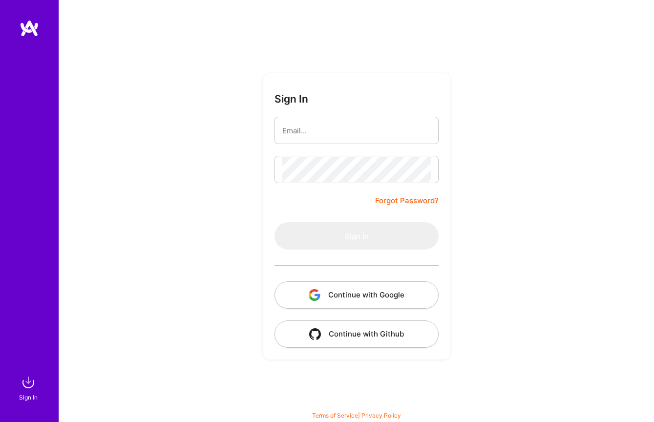
click at [363, 296] on button "Continue with Google" at bounding box center [356, 294] width 164 height 27
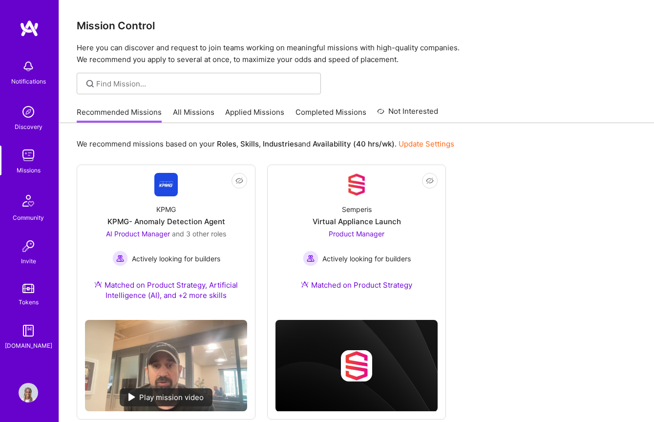
click at [32, 395] on img at bounding box center [29, 393] width 20 height 20
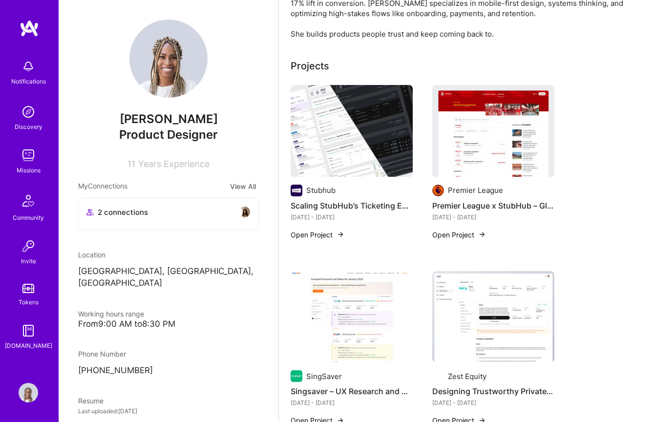
scroll to position [203, 0]
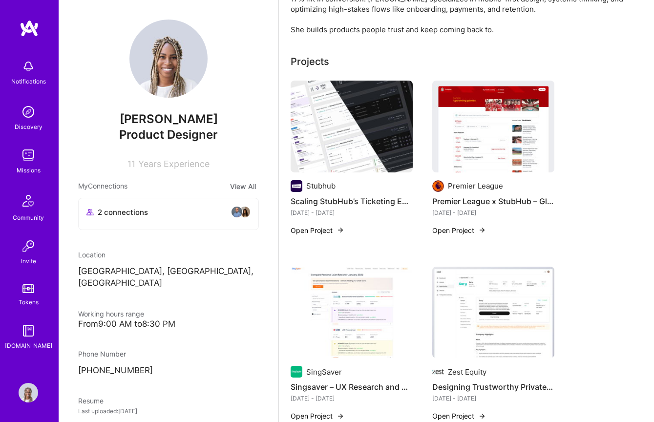
click at [363, 158] on img at bounding box center [351, 127] width 122 height 92
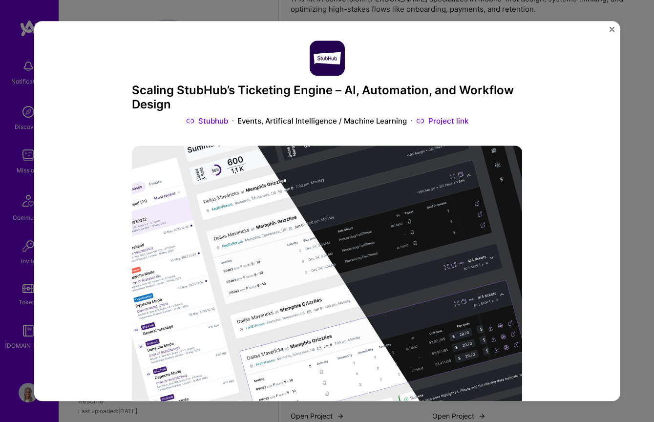
click at [396, 90] on h3 "Scaling StubHub’s Ticketing Engine – AI, Automation, and Workflow Design" at bounding box center [327, 97] width 391 height 28
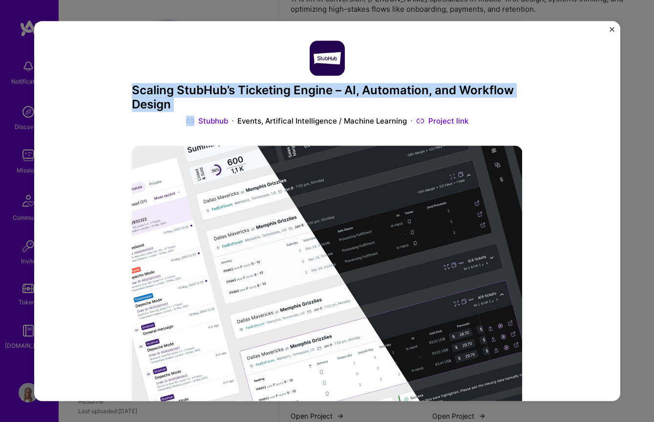
copy h3 "Scaling StubHub’s Ticketing Engine – AI, Automation, and Workflow Design"
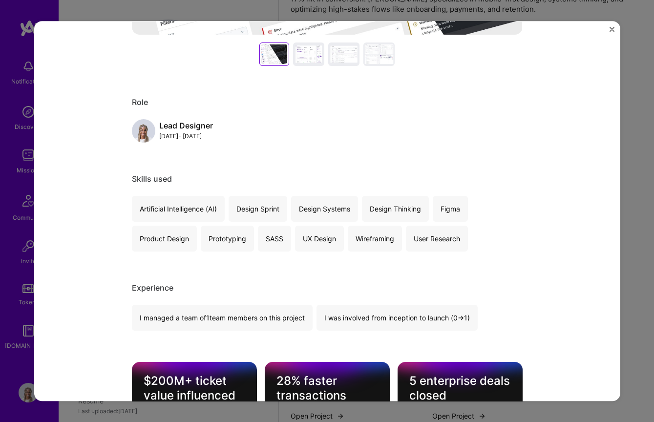
scroll to position [560, 0]
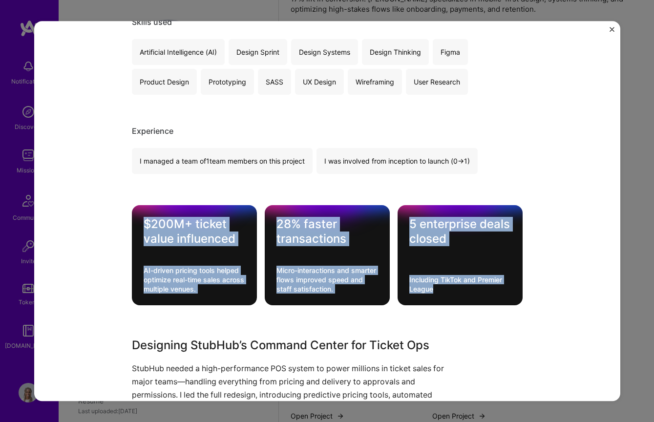
drag, startPoint x: 140, startPoint y: 218, endPoint x: 494, endPoint y: 298, distance: 363.0
click at [494, 298] on div "$200M+ ticket value influenced AI-driven pricing tools helped optimize real-tim…" at bounding box center [327, 255] width 391 height 100
copy div "$200M+ ticket value influenced AI-driven pricing tools helped optimize real-tim…"
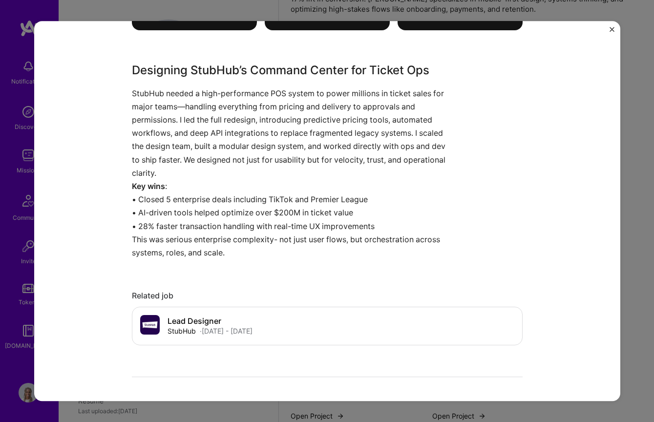
scroll to position [830, 0]
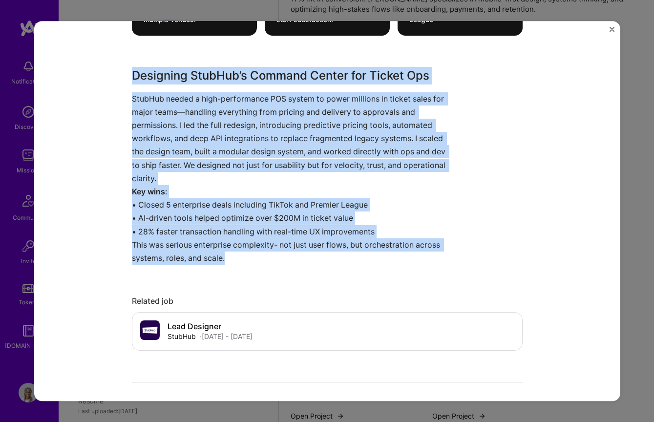
drag, startPoint x: 127, startPoint y: 71, endPoint x: 440, endPoint y: 261, distance: 365.8
click at [440, 261] on div "Scaling StubHub’s Ticketing Engine – AI, Automation, and Workflow Design Stubhu…" at bounding box center [327, 211] width 586 height 380
copy div "Designing StubHub’s Command Center for Ticket Ops StubHub needed a high-perform…"
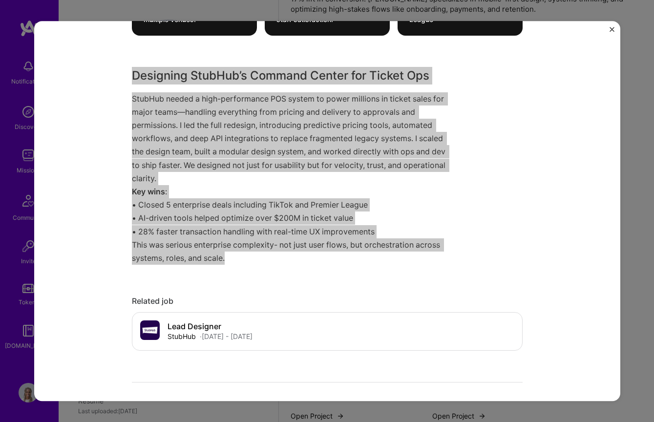
click at [267, 158] on p "StubHub needed a high-performance POS system to power millions in ticket sales …" at bounding box center [290, 138] width 317 height 93
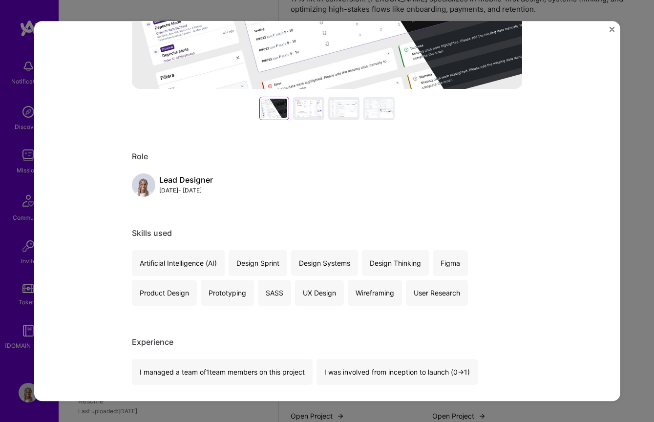
scroll to position [0, 0]
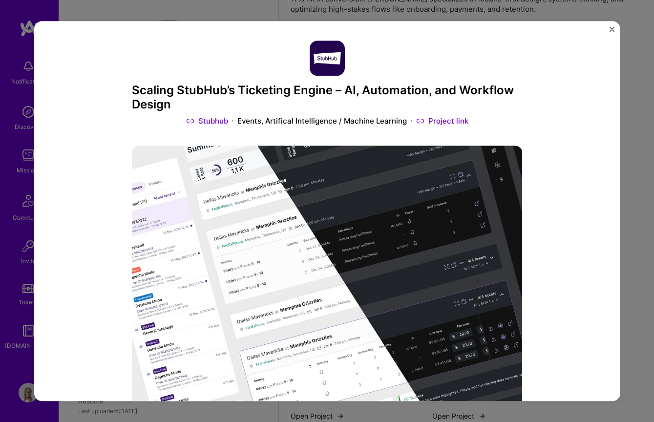
click at [610, 28] on img "Close" at bounding box center [611, 29] width 5 height 5
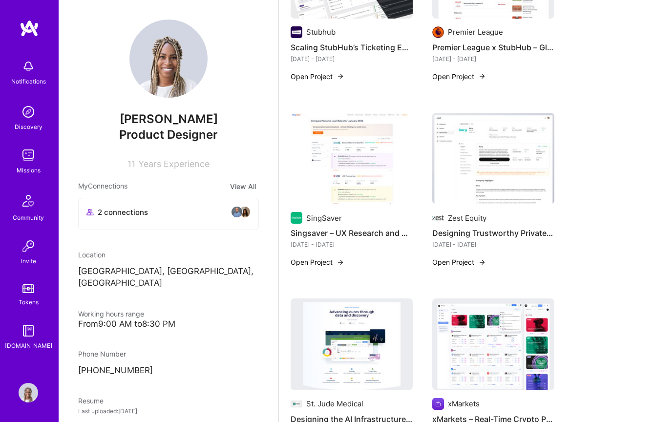
scroll to position [357, 0]
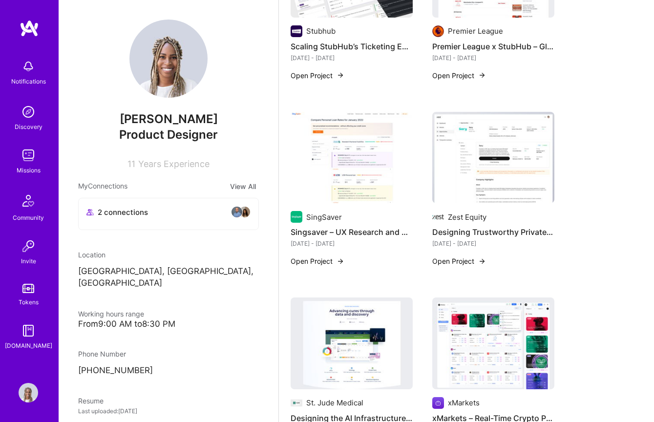
click at [468, 297] on img at bounding box center [493, 343] width 122 height 92
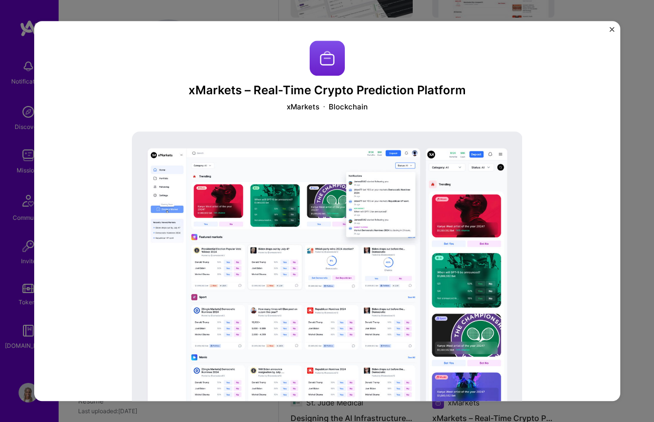
click at [193, 88] on h3 "xMarkets – Real-Time Crypto Prediction Platform" at bounding box center [327, 90] width 391 height 14
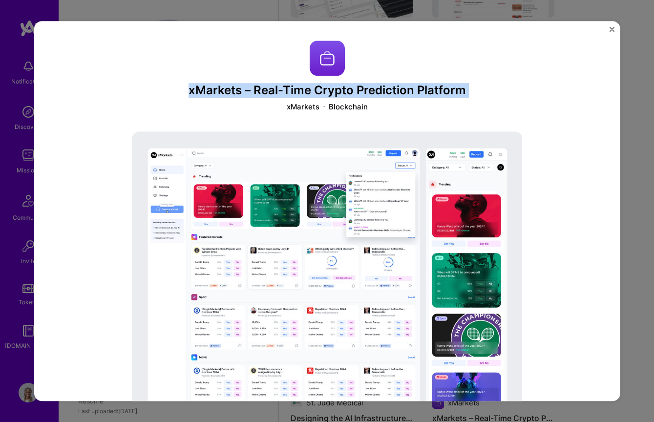
copy h3 "xMarkets – Real-Time Crypto Prediction Platform"
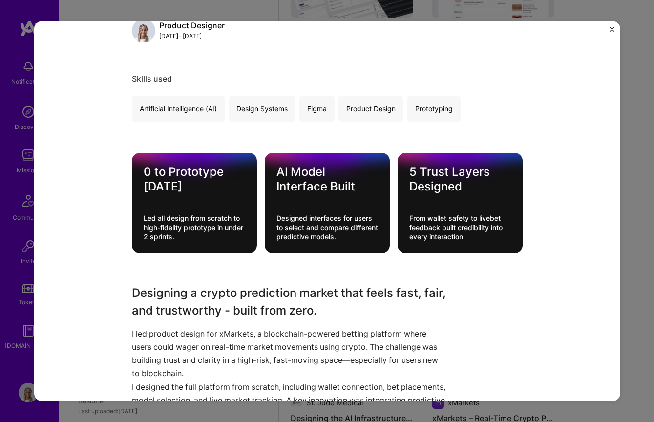
scroll to position [501, 0]
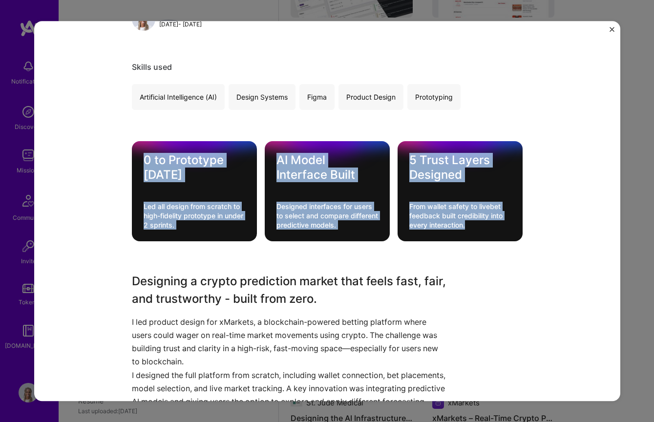
drag, startPoint x: 139, startPoint y: 155, endPoint x: 489, endPoint y: 228, distance: 357.4
click at [490, 228] on div "0 to Prototype [DATE] Led all design from scratch to high-fidelity prototype in…" at bounding box center [327, 191] width 391 height 100
copy div "0 to Prototype [DATE] Led all design from scratch to high-fidelity prototype in…"
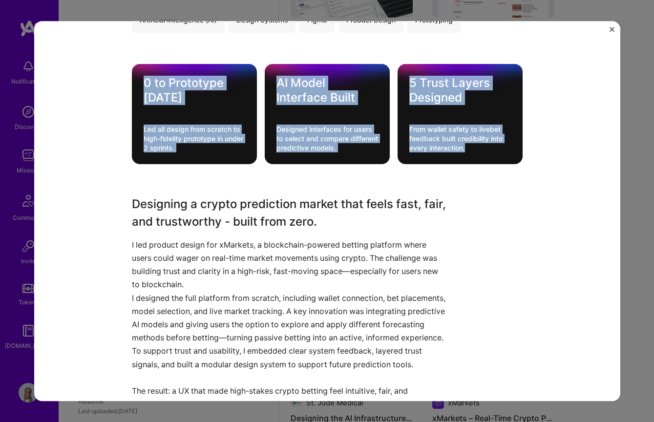
scroll to position [626, 0]
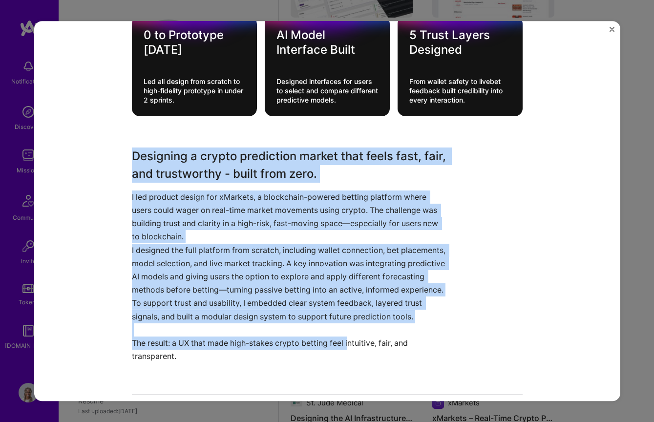
drag, startPoint x: 132, startPoint y: 155, endPoint x: 350, endPoint y: 359, distance: 297.7
click at [350, 359] on div "Designing a crypto prediction market that feels fast, fair, and trustworthy - b…" at bounding box center [290, 255] width 317 height 216
copy div "Designing a crypto prediction market that feels fast, fair, and trustworthy - b…"
drag, startPoint x: 271, startPoint y: 371, endPoint x: 90, endPoint y: 142, distance: 292.3
click at [90, 142] on div "xMarkets – Real-Time Crypto Prediction Platform xMarkets Blockchain Role Produc…" at bounding box center [327, 211] width 586 height 380
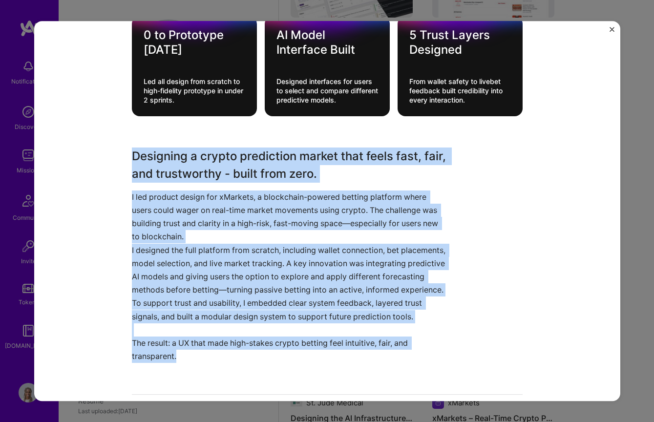
copy div "Designing a crypto prediction market that feels fast, fair, and trustworthy - b…"
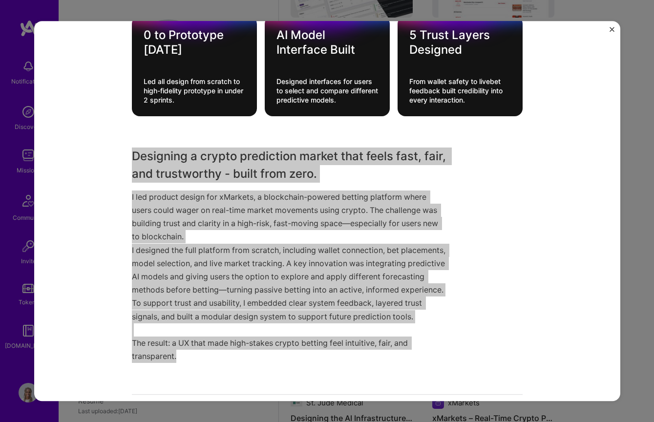
click at [149, 208] on p "I led product design for xMarkets, a blockchain-powered betting platform where …" at bounding box center [290, 216] width 317 height 53
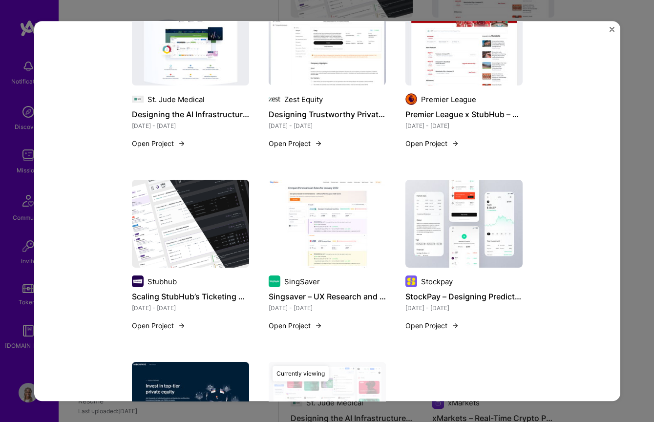
scroll to position [1117, 0]
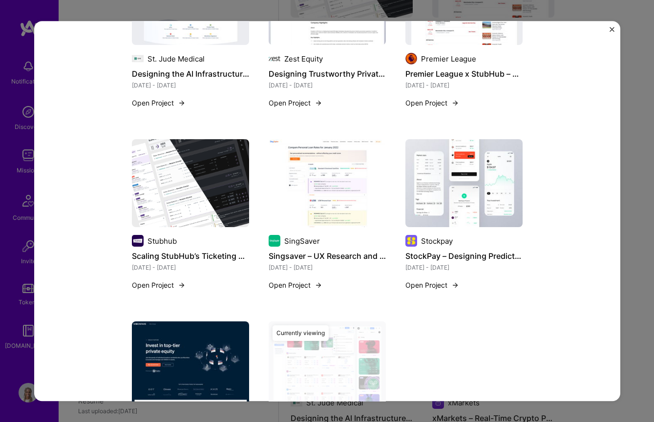
click at [460, 206] on img at bounding box center [463, 184] width 117 height 88
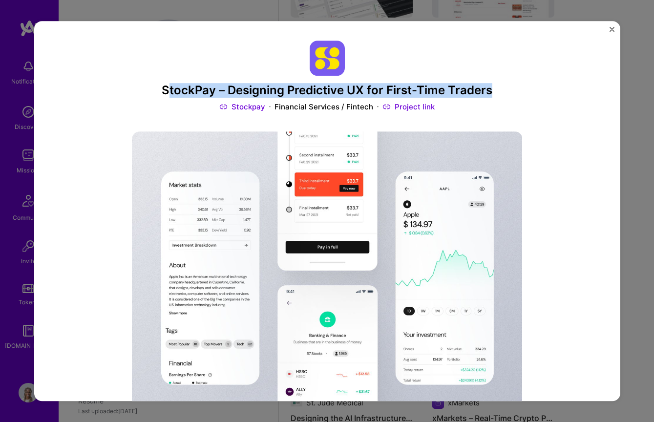
drag, startPoint x: 172, startPoint y: 88, endPoint x: 496, endPoint y: 88, distance: 323.7
click at [496, 88] on h3 "StockPay – Designing Predictive UX for First-Time Traders" at bounding box center [327, 90] width 391 height 14
copy h3 "tockPay – Designing Predictive UX for First-Time Traders"
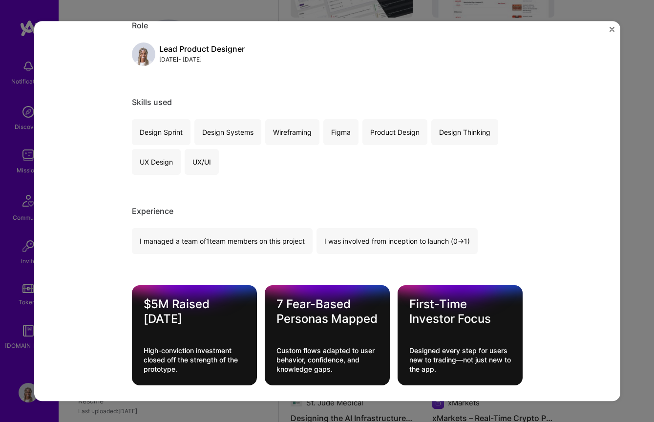
scroll to position [501, 0]
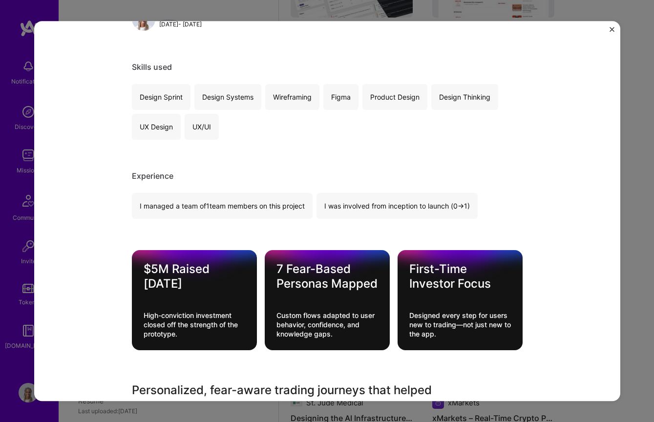
click at [141, 95] on div "Design Sprint" at bounding box center [161, 97] width 59 height 26
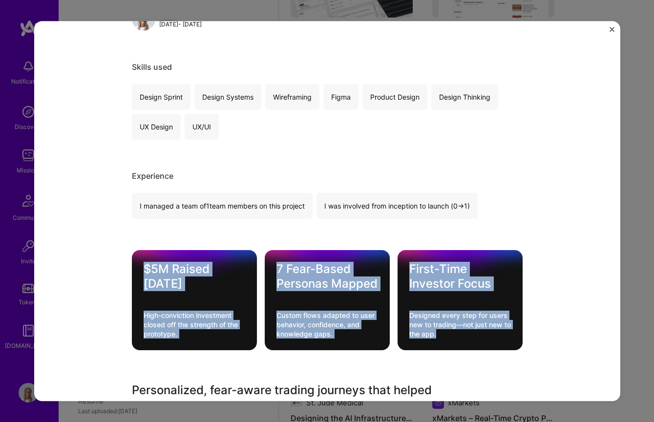
drag, startPoint x: 135, startPoint y: 257, endPoint x: 475, endPoint y: 339, distance: 349.1
click at [475, 339] on div "$5M Raised [DATE] High-conviction investment closed off the strength of the pro…" at bounding box center [327, 300] width 391 height 100
copy div "$5M Raised [DATE] High-conviction investment closed off the strength of the pro…"
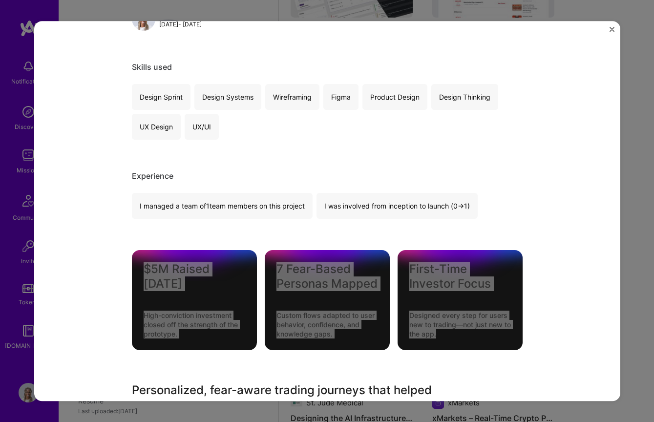
click at [359, 311] on div "Custom flows adapted to user behavior, confidence, and knowledge gaps." at bounding box center [327, 325] width 102 height 28
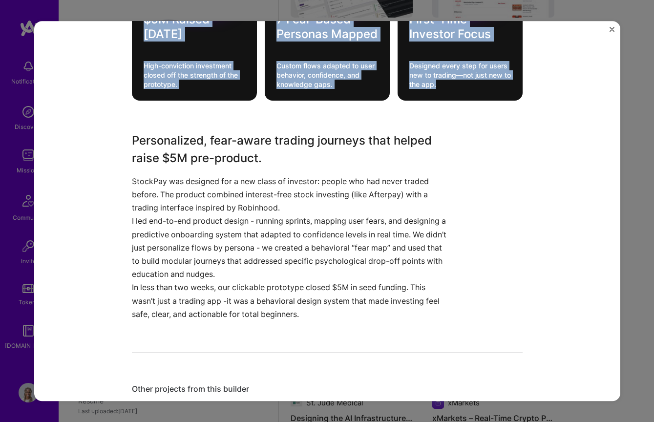
scroll to position [820, 0]
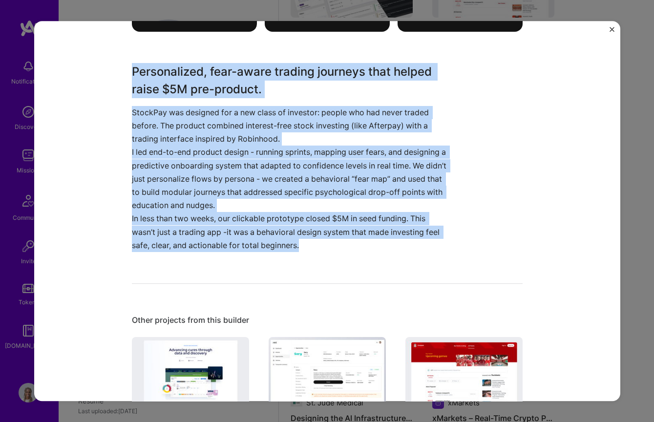
drag, startPoint x: 130, startPoint y: 64, endPoint x: 463, endPoint y: 272, distance: 392.3
click at [463, 272] on div "StockPay – Designing Predictive UX for First-Time Traders Stockpay Financial Se…" at bounding box center [327, 211] width 586 height 380
copy div "Personalized, fear-aware trading journeys that helped raise $5M pre-product. [P…"
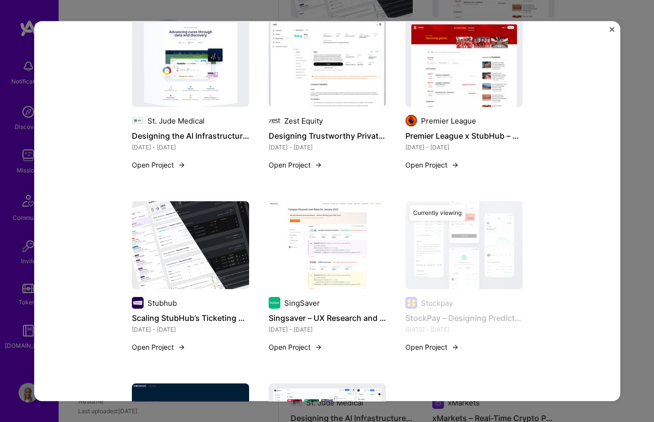
scroll to position [1092, 0]
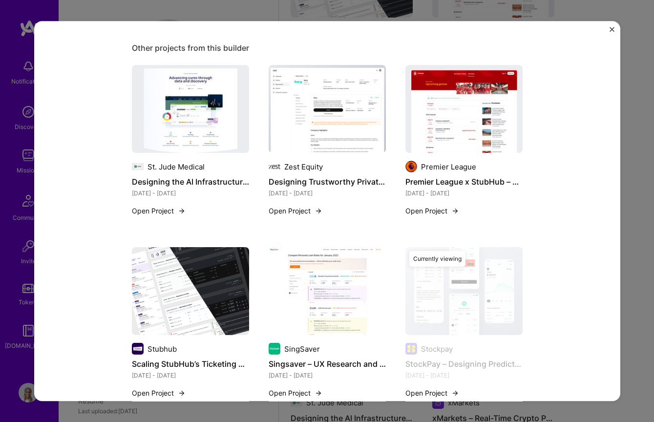
click at [334, 129] on img at bounding box center [327, 109] width 117 height 88
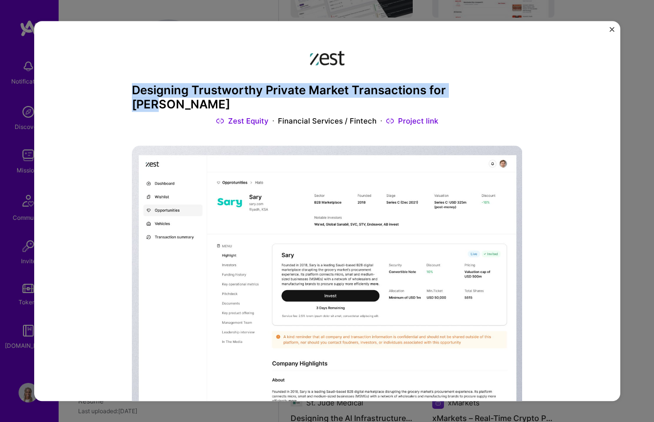
drag, startPoint x: 153, startPoint y: 90, endPoint x: 523, endPoint y: 92, distance: 370.6
click at [523, 92] on div "Designing Trustworthy Private Market Transactions for MENA Zest Equity Financia…" at bounding box center [327, 211] width 586 height 380
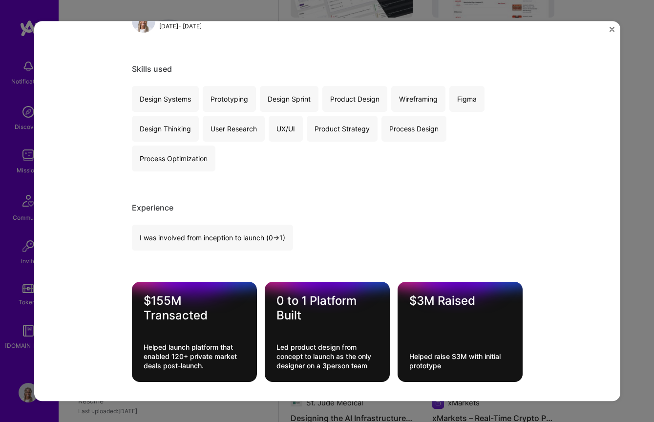
scroll to position [640, 0]
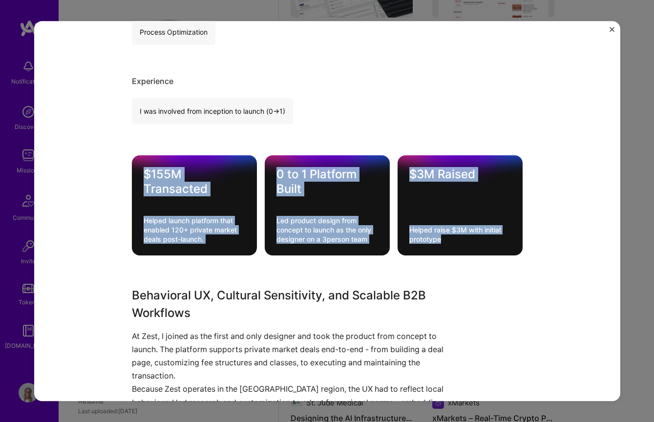
drag, startPoint x: 139, startPoint y: 146, endPoint x: 524, endPoint y: 224, distance: 393.4
click at [524, 224] on div "Designing Trustworthy Private Market Transactions for MENA Zest Equity Financia…" at bounding box center [327, 211] width 586 height 380
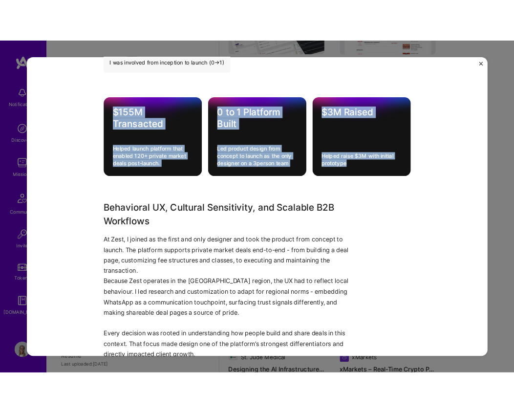
scroll to position [814, 0]
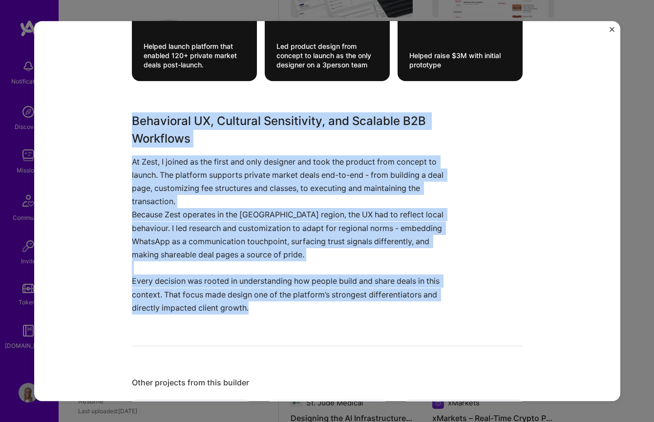
drag, startPoint x: 130, startPoint y: 102, endPoint x: 366, endPoint y: 305, distance: 311.2
click at [366, 305] on div "Designing Trustworthy Private Market Transactions for MENA Zest Equity Financia…" at bounding box center [327, 211] width 586 height 380
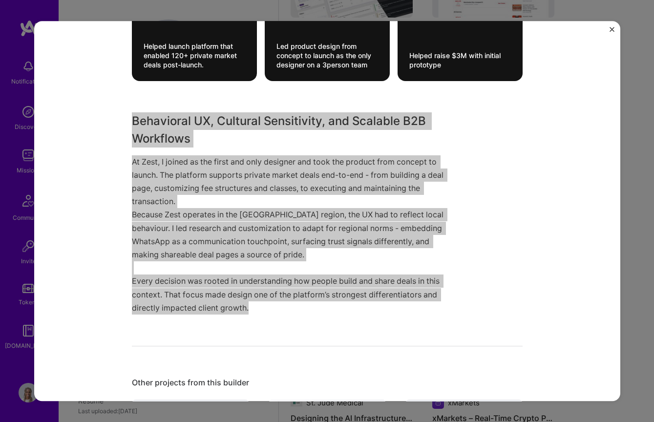
click at [300, 247] on p "Because Zest operates in the [GEOGRAPHIC_DATA] region, the UX had to reflect lo…" at bounding box center [290, 261] width 317 height 106
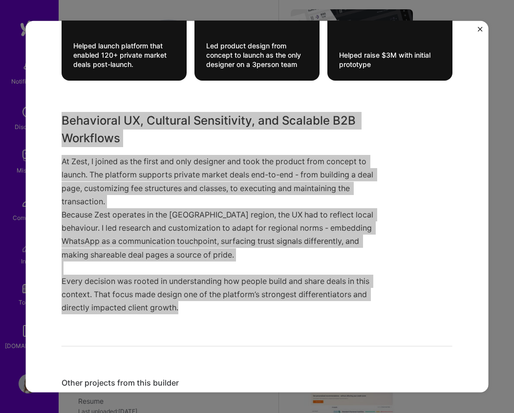
click at [183, 211] on p "Because Zest operates in the [GEOGRAPHIC_DATA] region, the UX had to reflect lo…" at bounding box center [220, 261] width 317 height 106
